Goal: Task Accomplishment & Management: Use online tool/utility

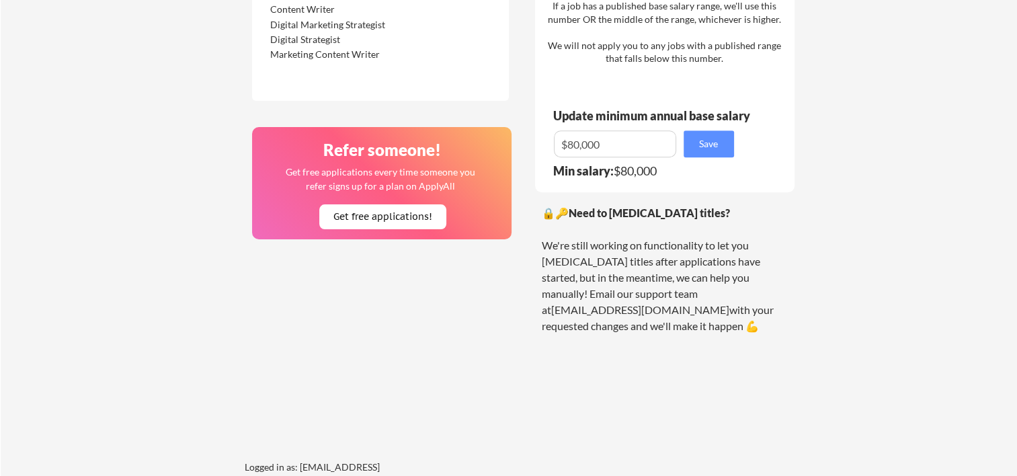
scroll to position [985, 0]
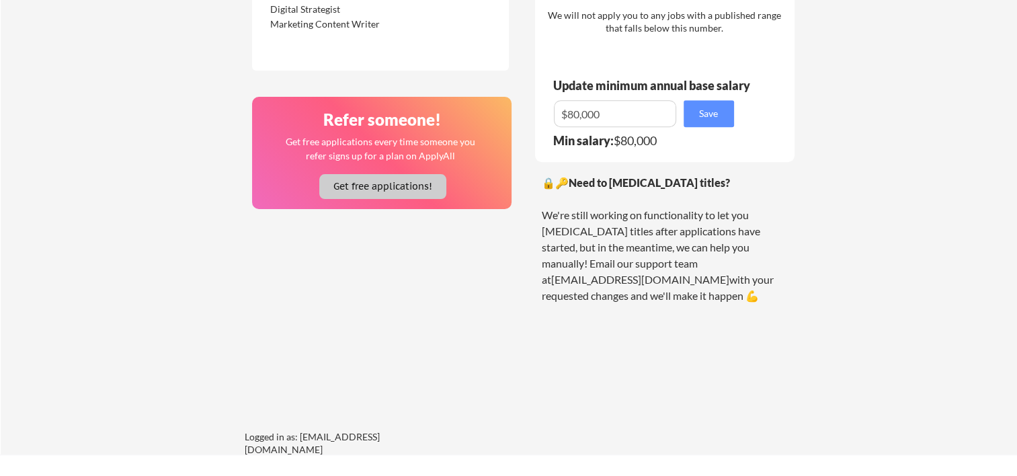
click at [345, 182] on button "Get free applications!" at bounding box center [382, 186] width 127 height 25
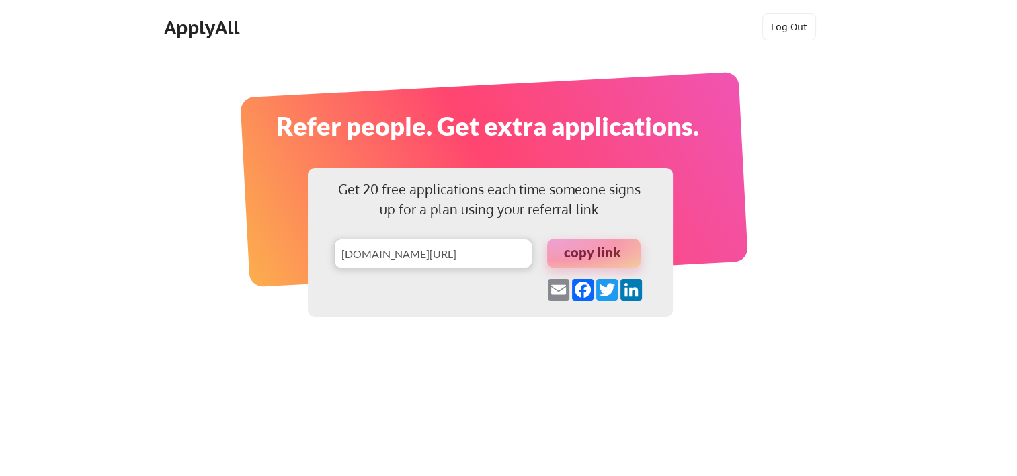
click at [378, 255] on input "input" at bounding box center [433, 254] width 198 height 30
click at [601, 256] on div at bounding box center [593, 254] width 93 height 30
drag, startPoint x: 601, startPoint y: 256, endPoint x: 567, endPoint y: 247, distance: 35.4
click at [567, 247] on div at bounding box center [593, 254] width 93 height 30
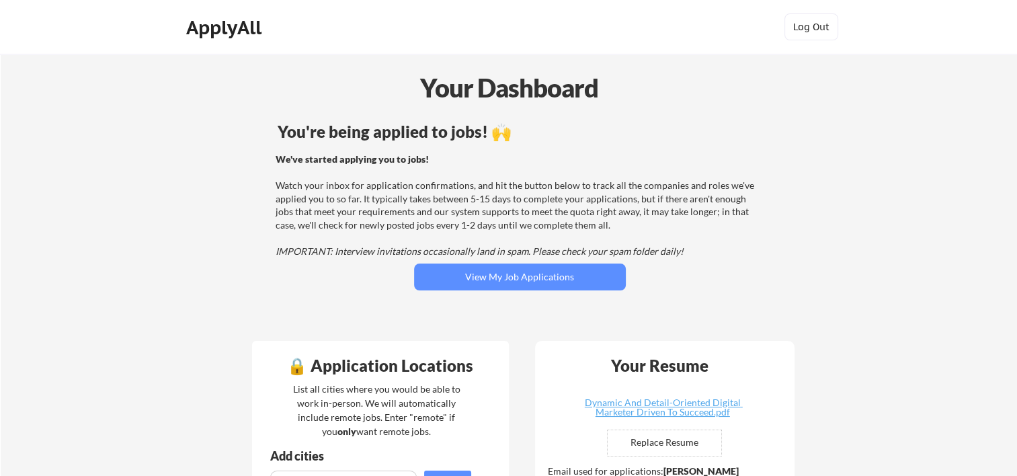
click at [496, 262] on div "You're being applied to jobs! 🙌 We've started applying you to jobs! Watch your …" at bounding box center [520, 224] width 542 height 214
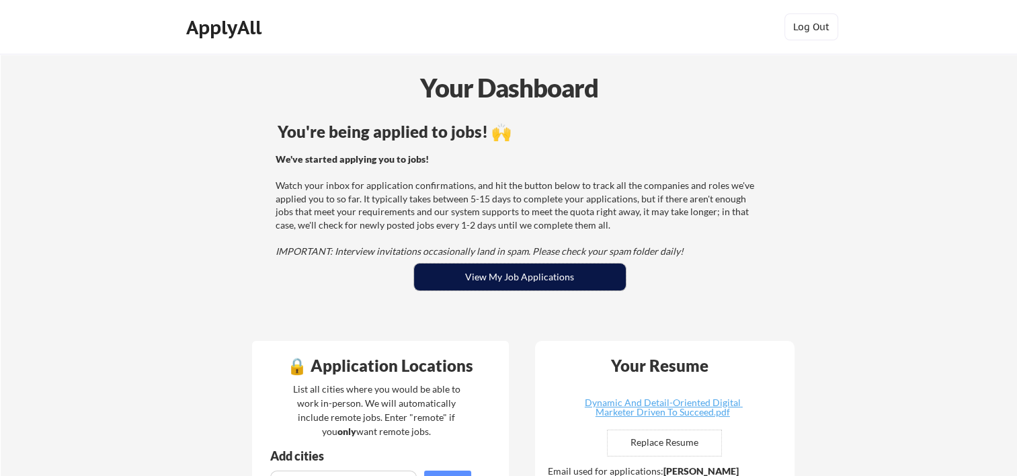
click at [519, 282] on button "View My Job Applications" at bounding box center [520, 276] width 212 height 27
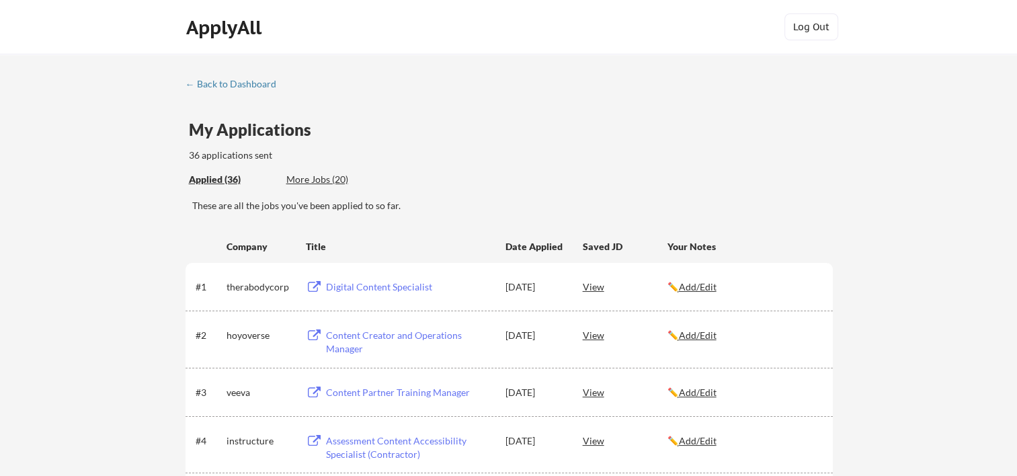
click at [316, 183] on div "More Jobs (20)" at bounding box center [335, 179] width 99 height 13
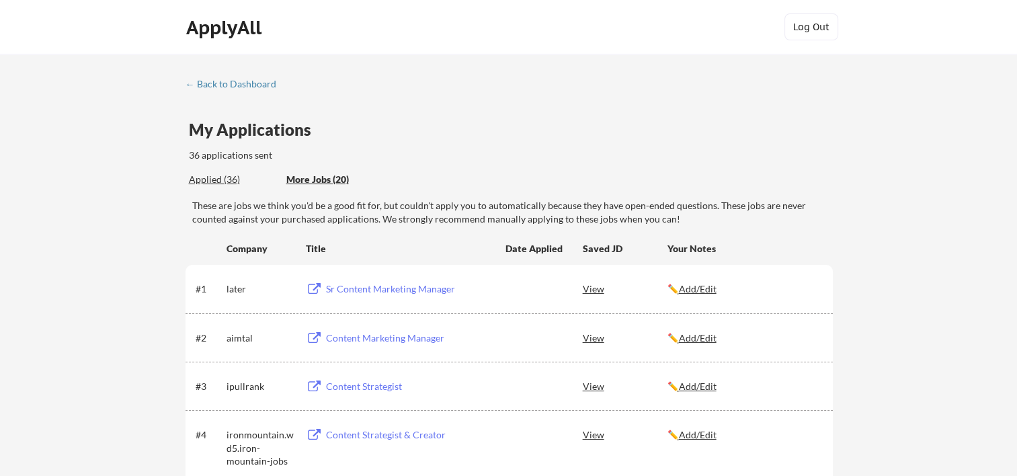
click at [204, 179] on div "Applied (36)" at bounding box center [232, 179] width 87 height 13
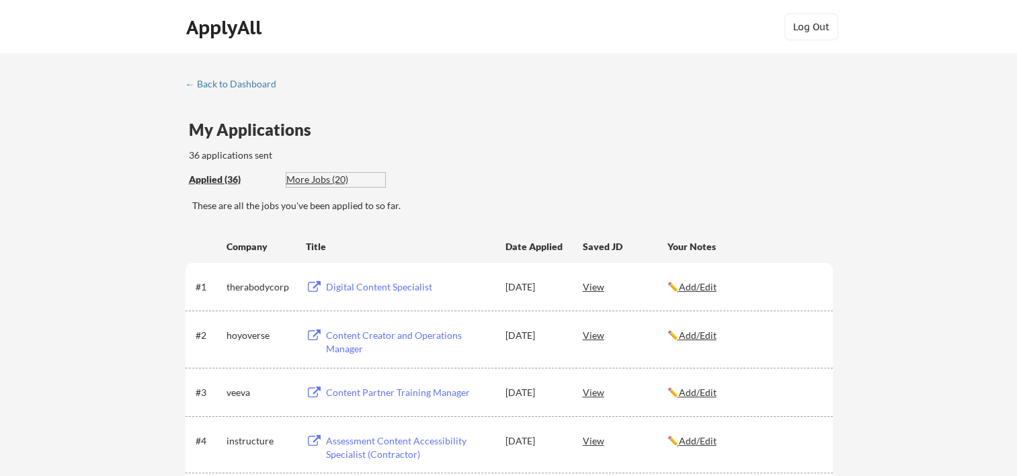
click at [323, 178] on div "More Jobs (20)" at bounding box center [335, 179] width 99 height 13
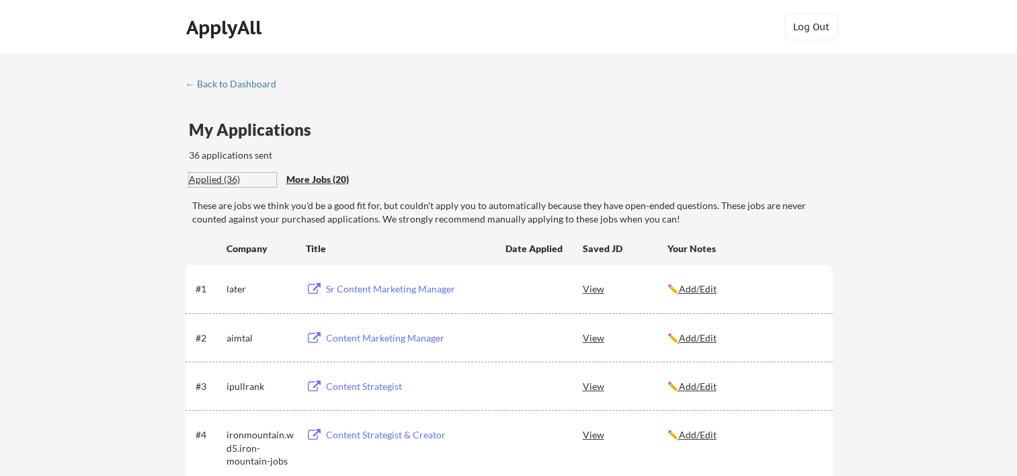
click at [225, 183] on div "Applied (36)" at bounding box center [232, 179] width 87 height 13
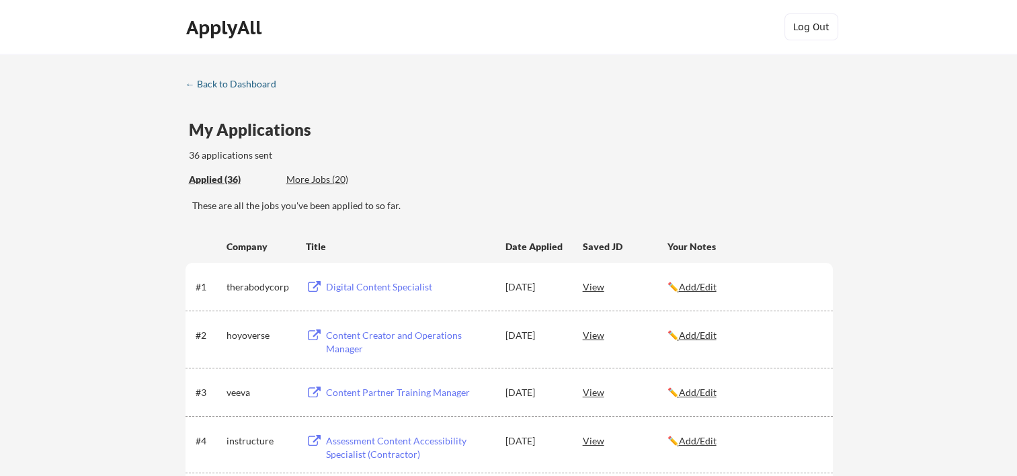
click at [245, 81] on div "← Back to Dashboard" at bounding box center [235, 83] width 101 height 9
